Goal: Ask a question

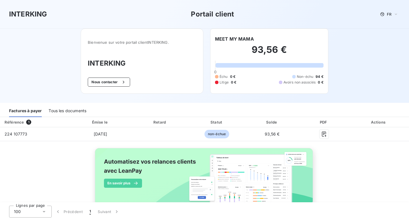
scroll to position [15, 0]
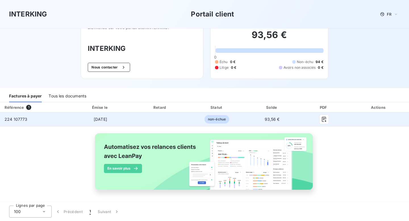
click at [171, 118] on td at bounding box center [159, 119] width 57 height 14
click at [232, 118] on td "non-échue" at bounding box center [217, 119] width 56 height 14
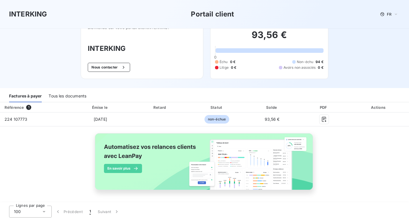
click at [85, 101] on div "Tous les documents" at bounding box center [68, 96] width 38 height 12
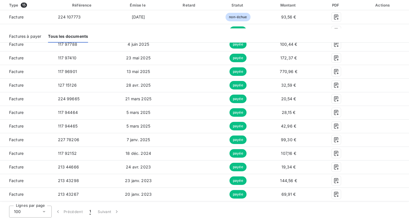
scroll to position [0, 0]
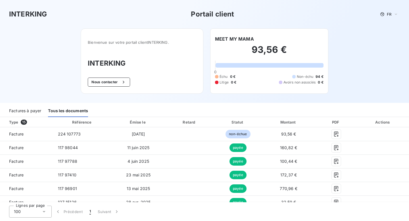
click at [38, 113] on div "Factures à payer" at bounding box center [25, 111] width 32 height 12
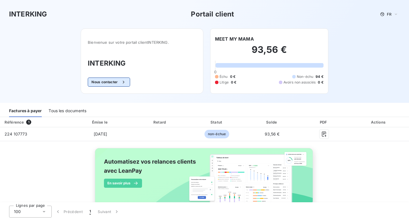
click at [97, 84] on button "Nous contacter" at bounding box center [109, 82] width 42 height 9
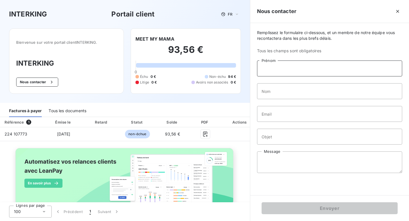
click at [259, 66] on input "Prénom" at bounding box center [329, 68] width 145 height 16
type input "[PERSON_NAME]"
click at [309, 87] on input "Nom" at bounding box center [329, 91] width 145 height 16
type input "MAYAMBA"
click at [300, 117] on input "Email" at bounding box center [329, 114] width 145 height 16
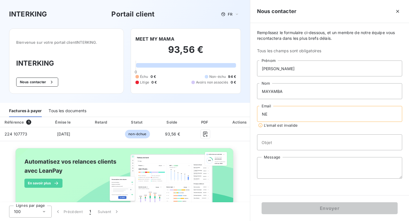
type input "[EMAIL_ADDRESS][DOMAIN_NAME]"
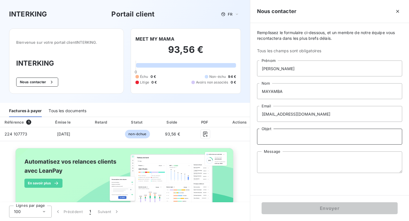
click at [318, 134] on input "Objet" at bounding box center [329, 137] width 145 height 16
type input "m"
type input "Mode de paiement"
click at [307, 166] on textarea "Message" at bounding box center [329, 162] width 145 height 22
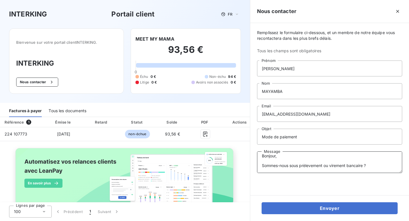
scroll to position [9, 0]
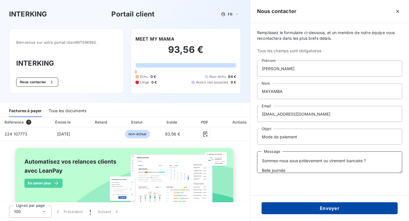
type textarea "Bonjour, Sommes-nous sous prèlevement ou virement bancaire ? Belle journée"
click at [347, 206] on button "Envoyer" at bounding box center [330, 208] width 136 height 12
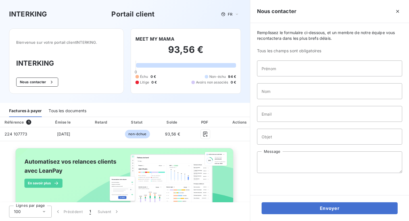
scroll to position [0, 0]
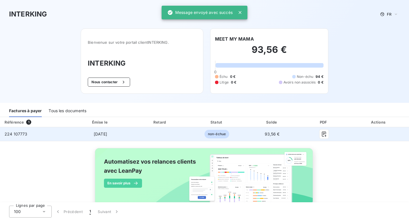
click at [265, 132] on span "93,56 €" at bounding box center [272, 133] width 15 height 5
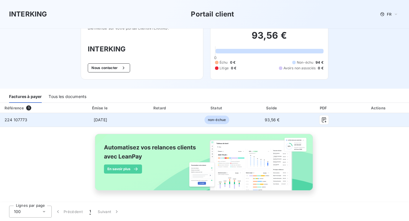
scroll to position [15, 0]
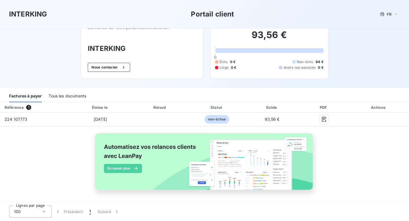
click at [83, 96] on div "Tous les documents" at bounding box center [68, 96] width 38 height 12
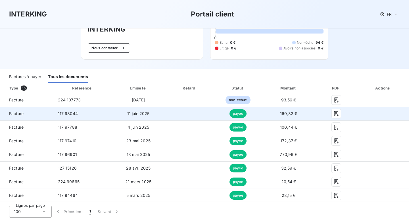
scroll to position [39, 0]
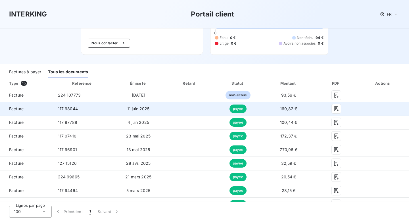
click at [124, 106] on td "11 juin 2025" at bounding box center [138, 109] width 53 height 14
click at [336, 112] on button "button" at bounding box center [336, 108] width 9 height 9
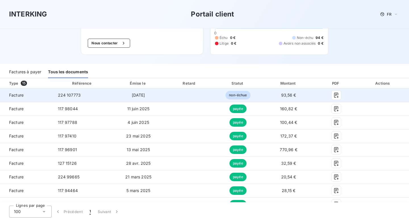
click at [145, 95] on span "[DATE]" at bounding box center [138, 95] width 13 height 5
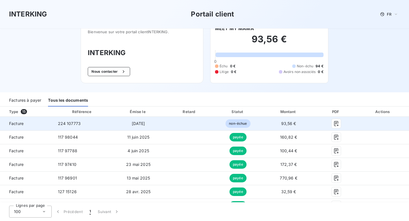
scroll to position [9, 0]
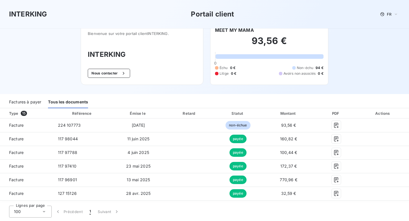
click at [38, 101] on div "Factures à payer" at bounding box center [25, 102] width 32 height 12
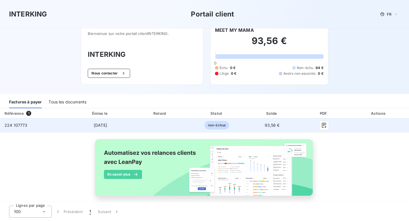
click at [94, 126] on span "[DATE]" at bounding box center [100, 125] width 13 height 5
